Goal: Transaction & Acquisition: Book appointment/travel/reservation

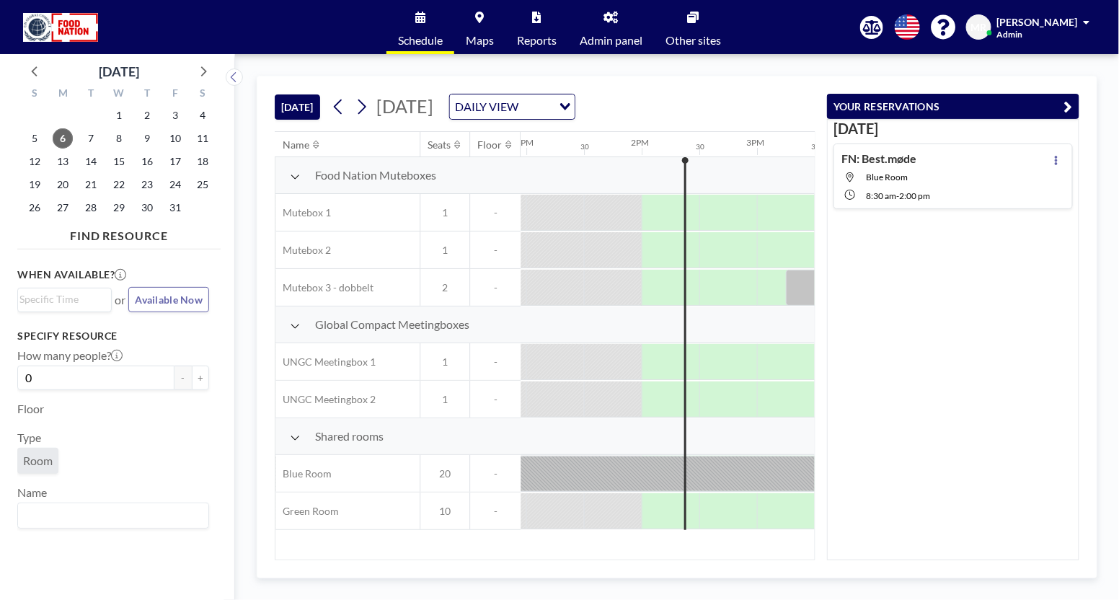
scroll to position [0, 1557]
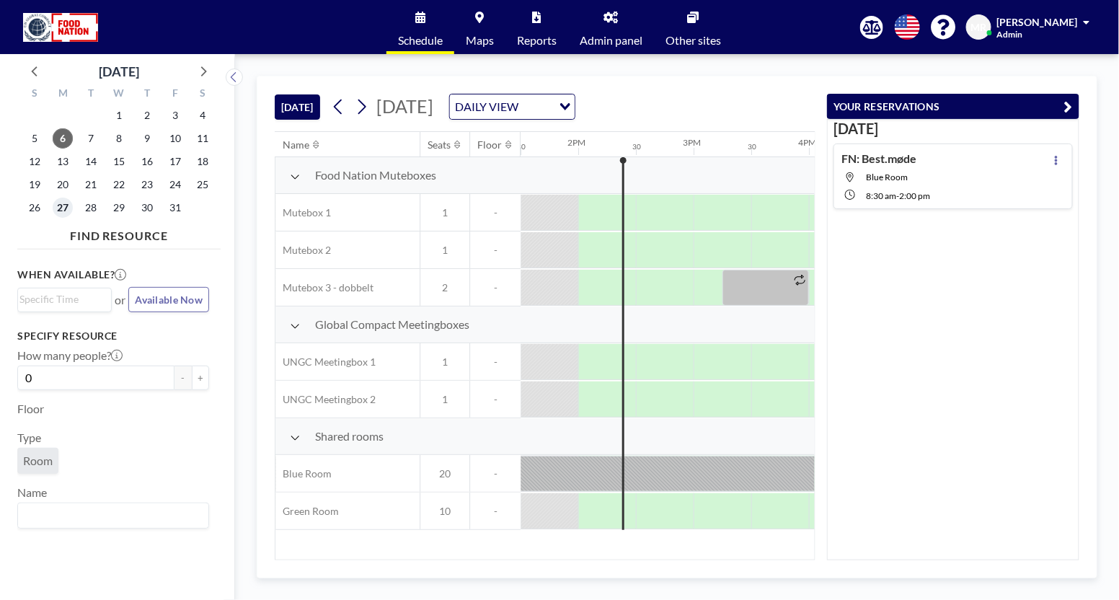
click at [62, 211] on span "27" at bounding box center [63, 208] width 20 height 20
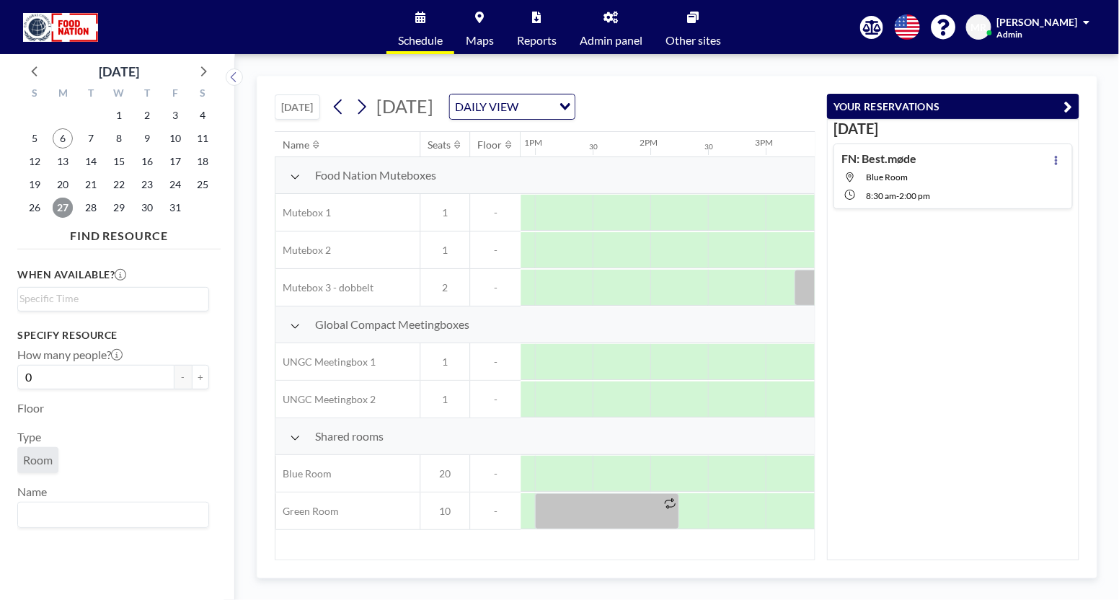
scroll to position [0, 1528]
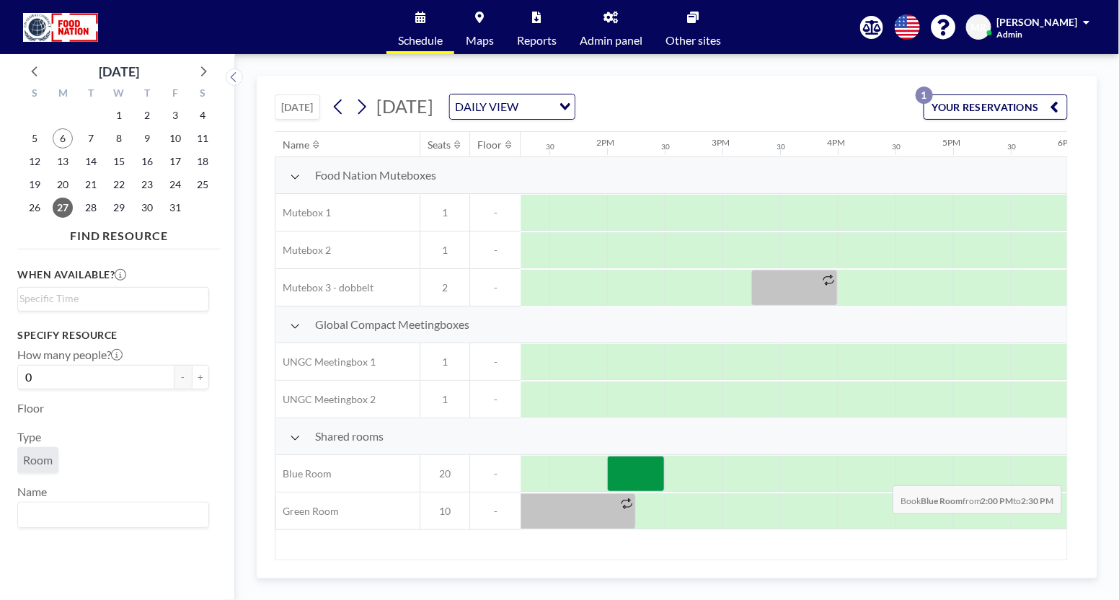
click at [629, 472] on div at bounding box center [636, 474] width 58 height 36
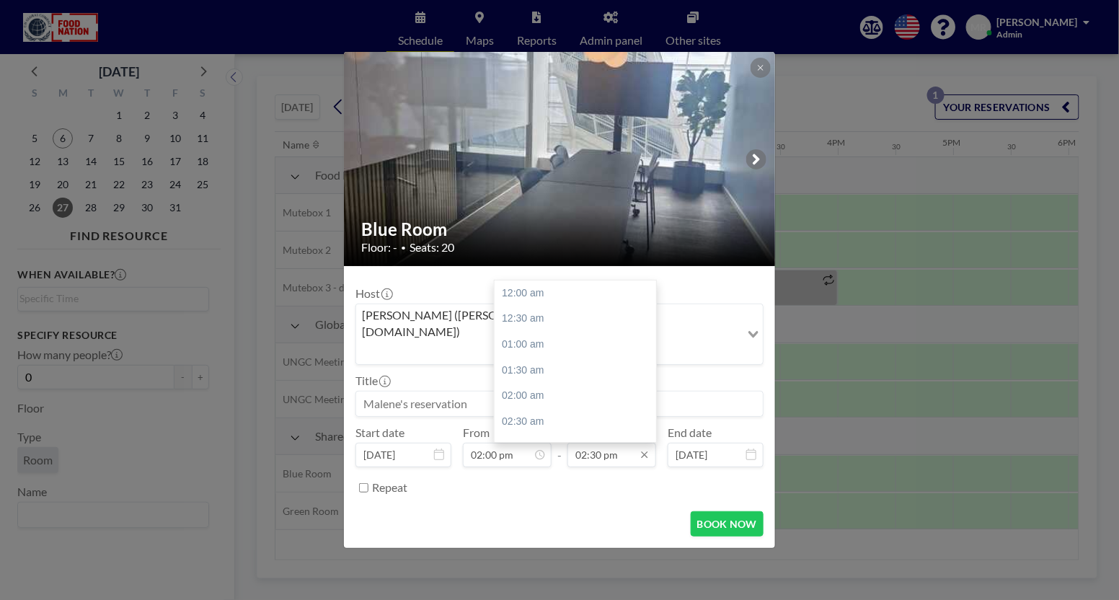
scroll to position [744, 0]
click at [556, 306] on div "03:00 pm" at bounding box center [581, 319] width 172 height 26
type input "03:00 pm"
click at [559, 391] on input at bounding box center [559, 403] width 407 height 25
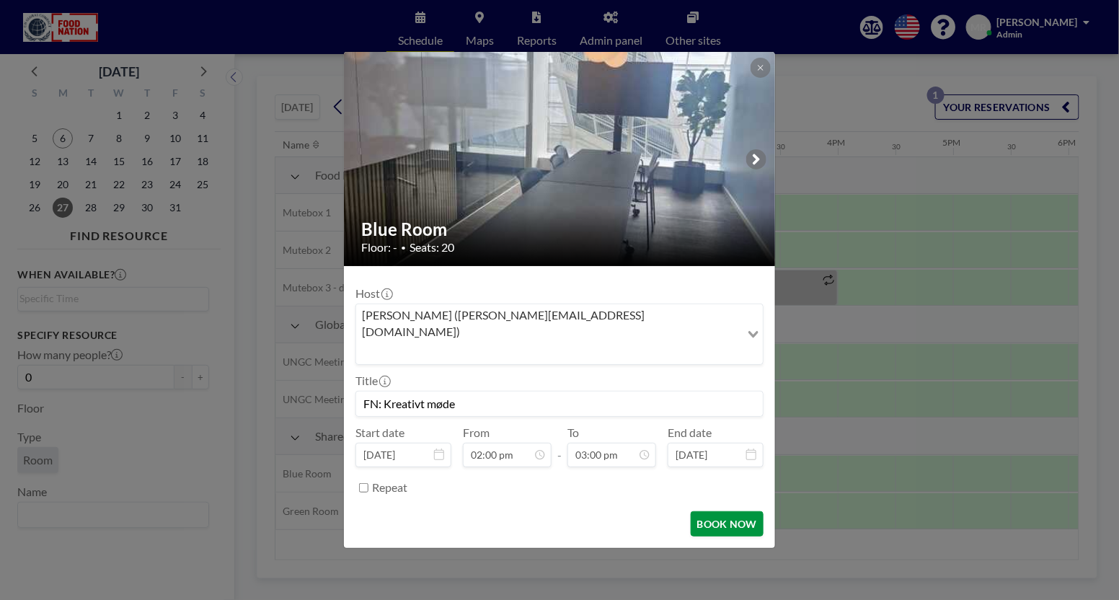
type input "FN: Kreativt møde"
click at [735, 511] on button "BOOK NOW" at bounding box center [727, 523] width 73 height 25
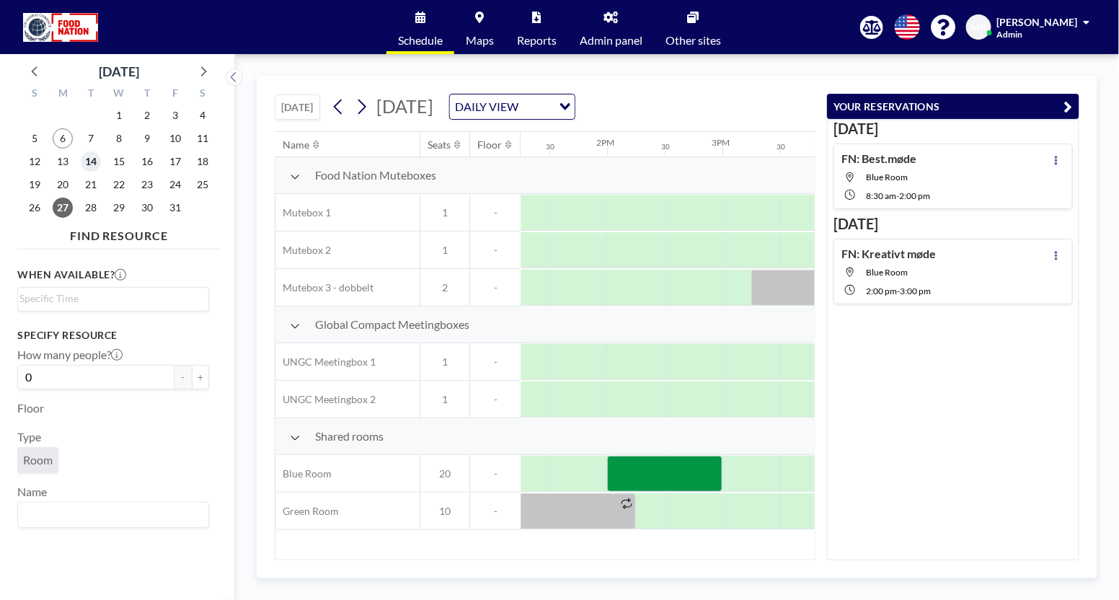
click at [89, 158] on span "14" at bounding box center [91, 161] width 20 height 20
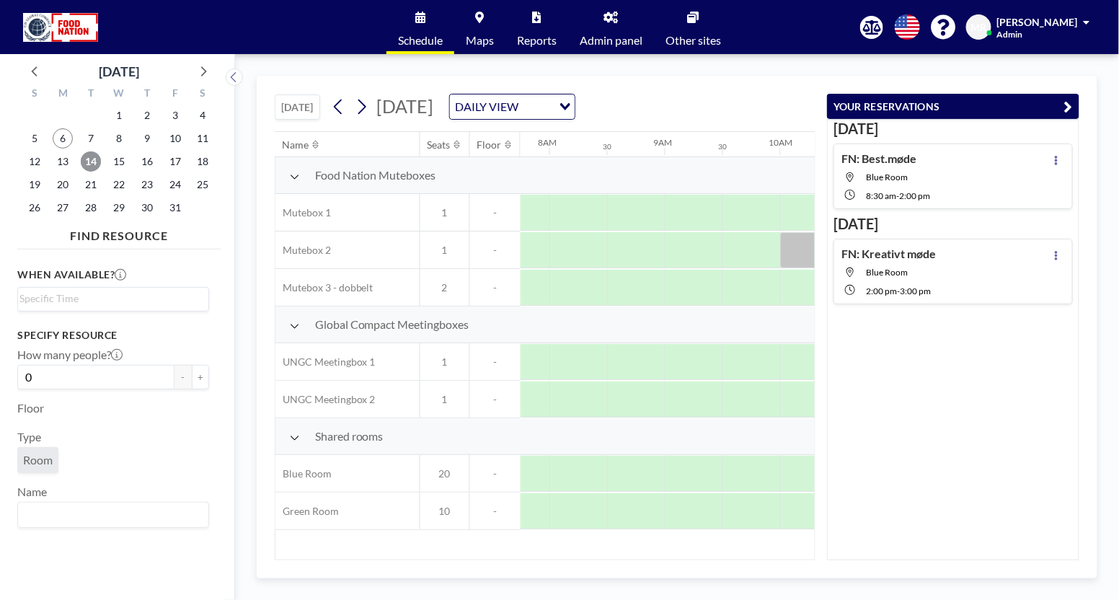
scroll to position [0, 908]
click at [725, 464] on div at bounding box center [737, 474] width 58 height 36
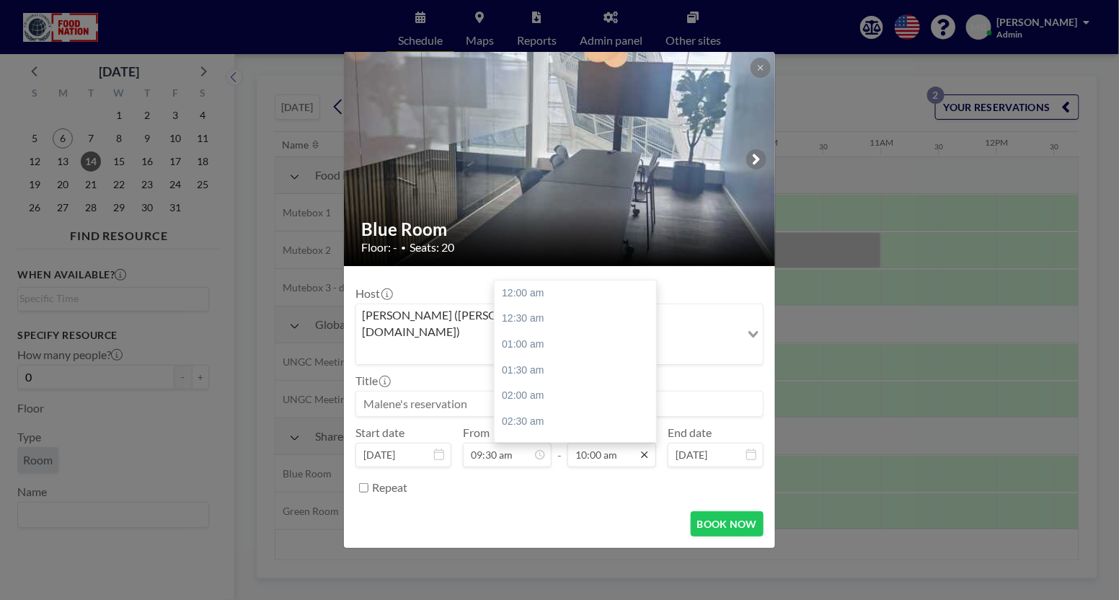
scroll to position [513, 0]
click at [572, 306] on div "10:30 am" at bounding box center [581, 319] width 172 height 26
type input "10:30 am"
click at [457, 391] on input at bounding box center [559, 403] width 407 height 25
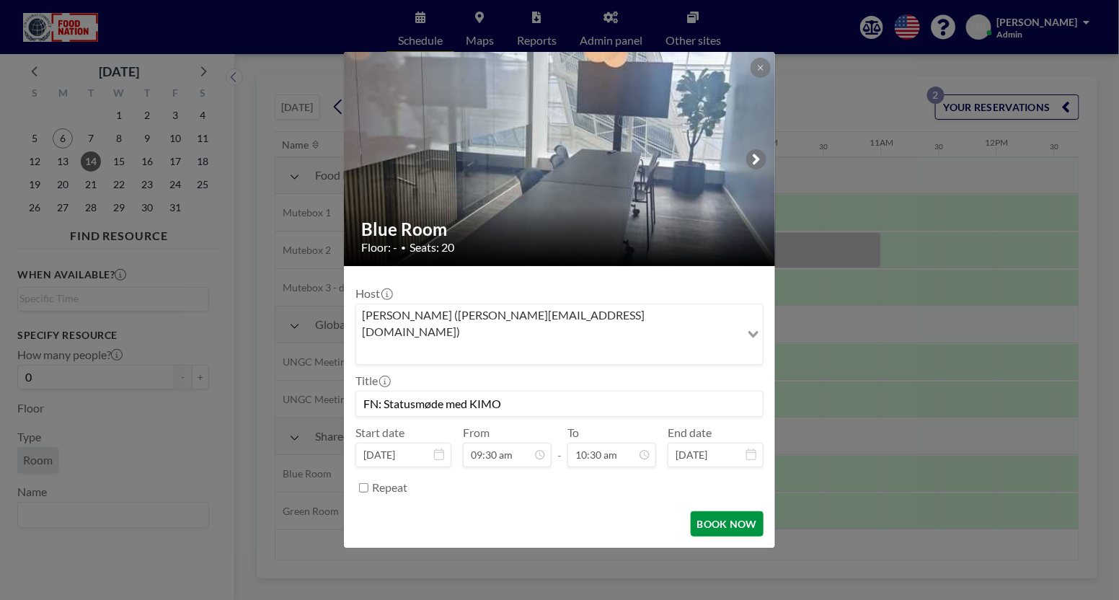
type input "FN: Statusmøde med KIMO"
click at [716, 511] on button "BOOK NOW" at bounding box center [727, 523] width 73 height 25
